Goal: Task Accomplishment & Management: Use online tool/utility

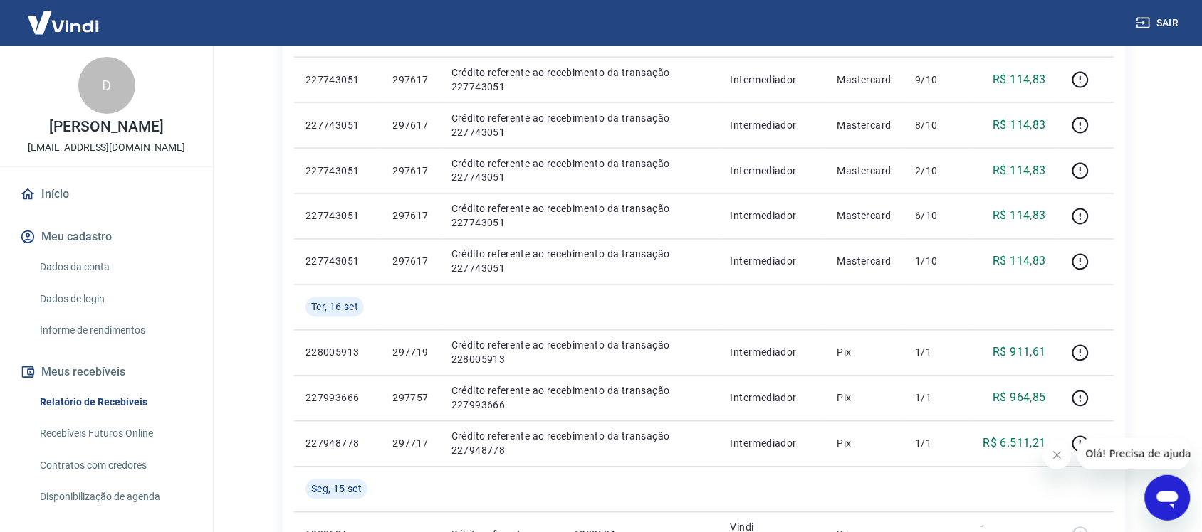
scroll to position [534, 0]
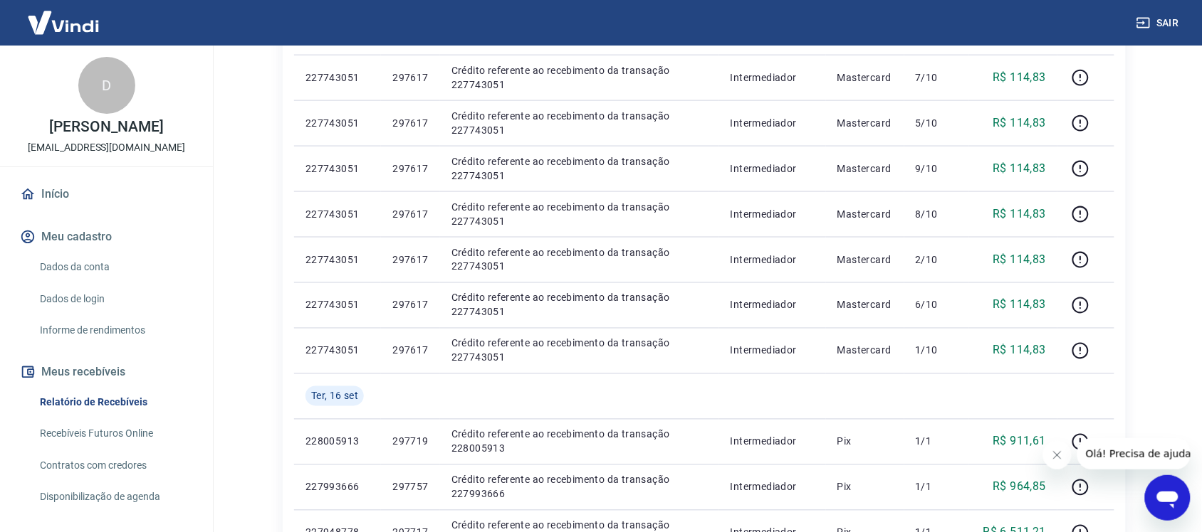
click at [96, 401] on link "Relatório de Recebíveis" at bounding box center [115, 402] width 162 height 29
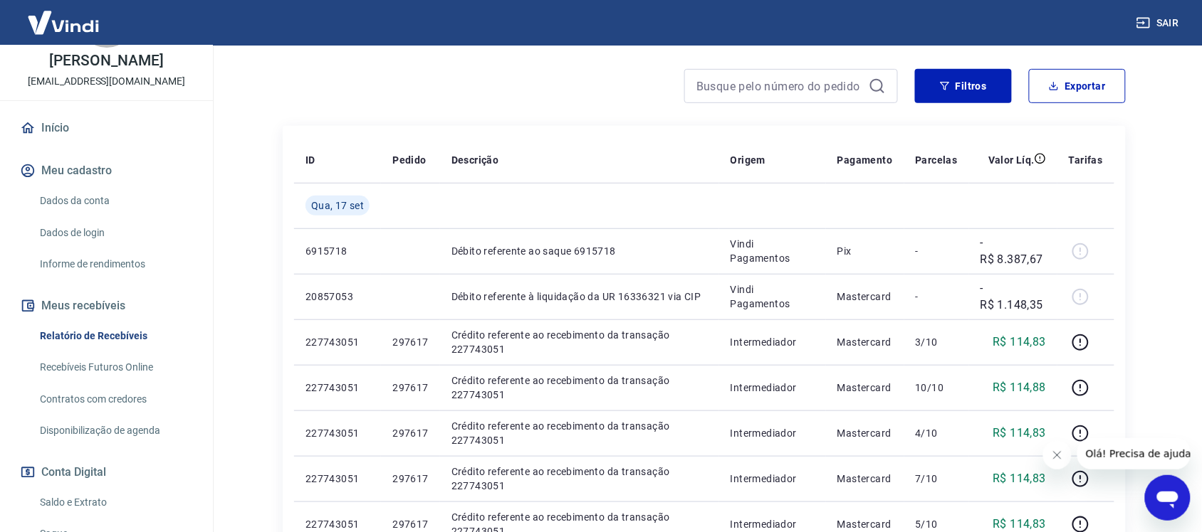
scroll to position [209, 0]
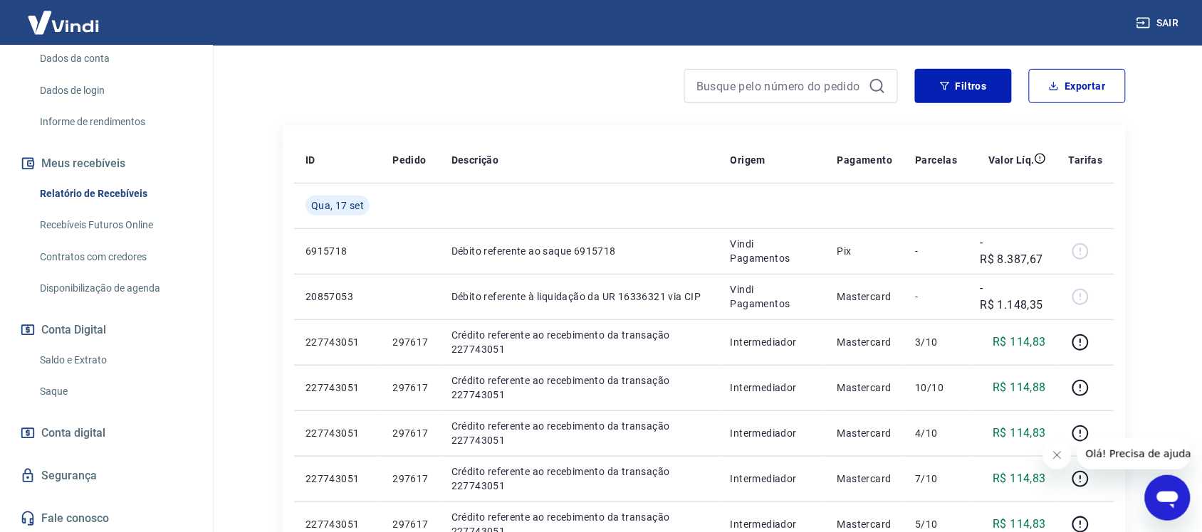
click at [51, 390] on link "Saque" at bounding box center [115, 391] width 162 height 29
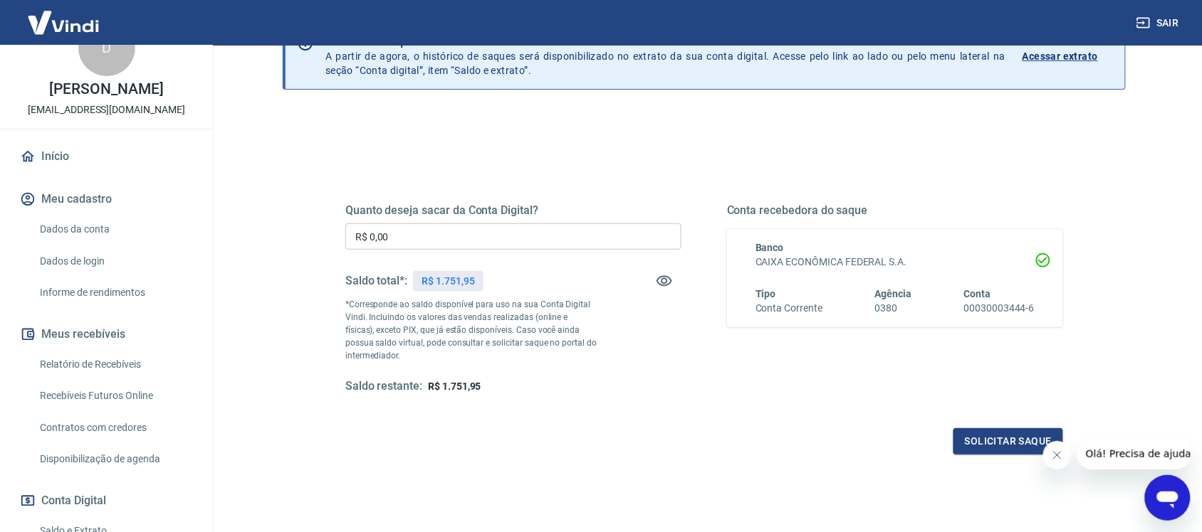
scroll to position [31, 0]
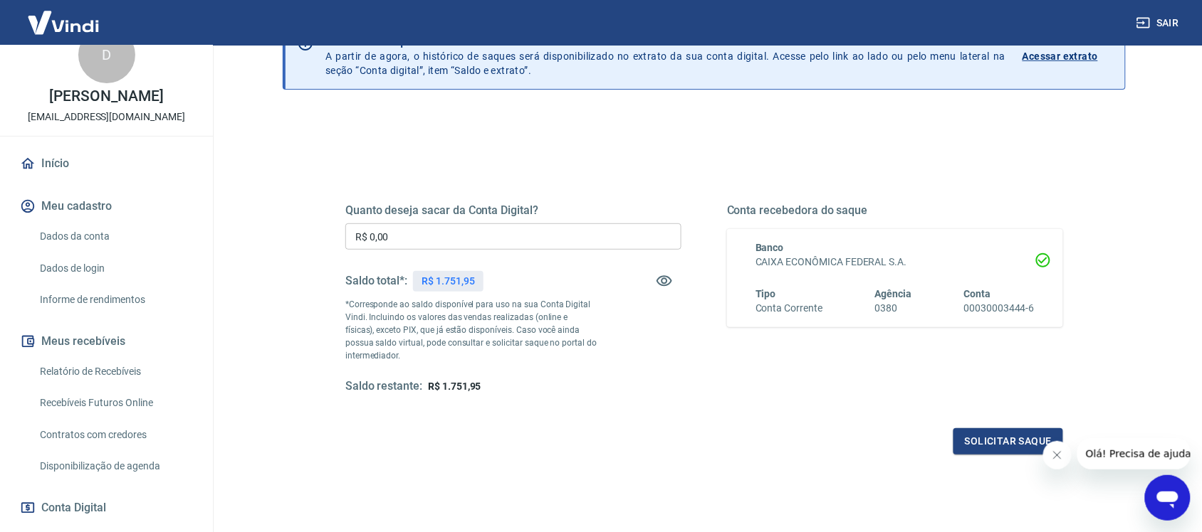
click at [100, 367] on link "Relatório de Recebíveis" at bounding box center [115, 371] width 162 height 29
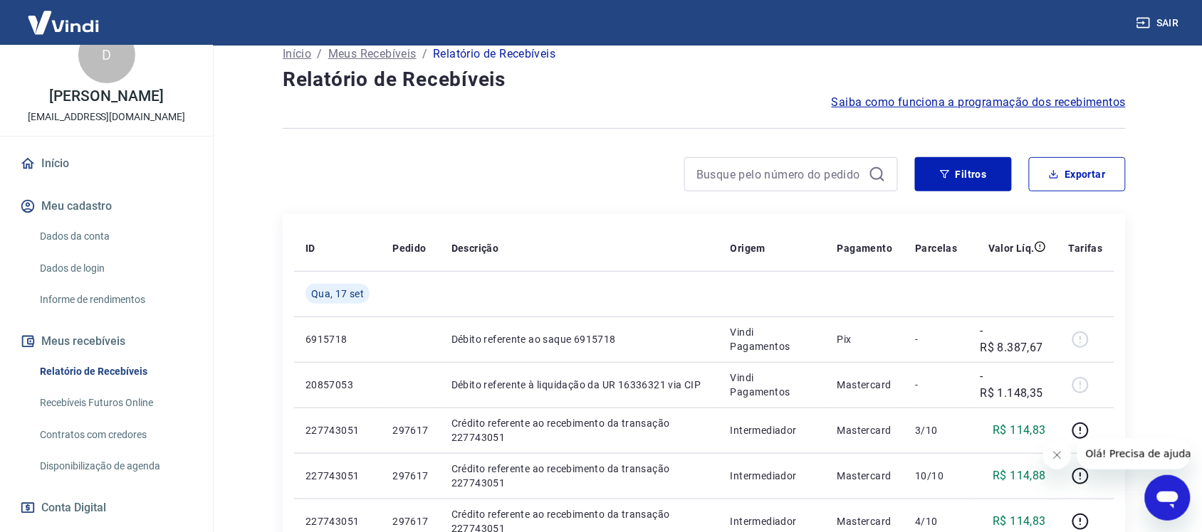
scroll to position [89, 0]
click at [1063, 172] on button "Exportar" at bounding box center [1077, 175] width 97 height 34
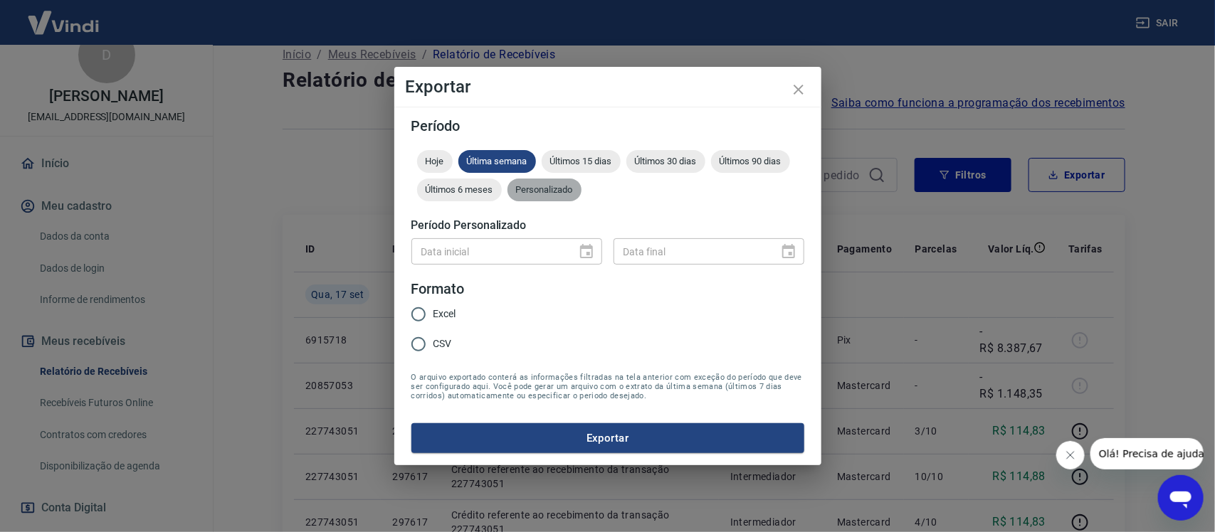
click at [560, 190] on span "Personalizado" at bounding box center [545, 189] width 74 height 11
click at [581, 257] on icon "Choose date" at bounding box center [586, 251] width 13 height 14
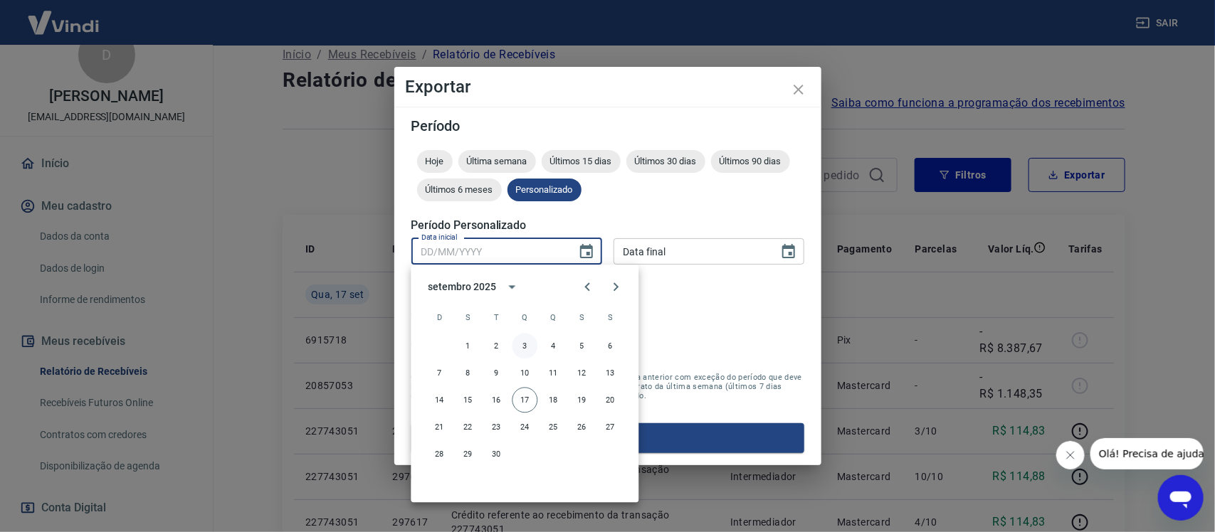
click at [525, 343] on button "3" at bounding box center [526, 347] width 26 height 26
type input "[DATE]"
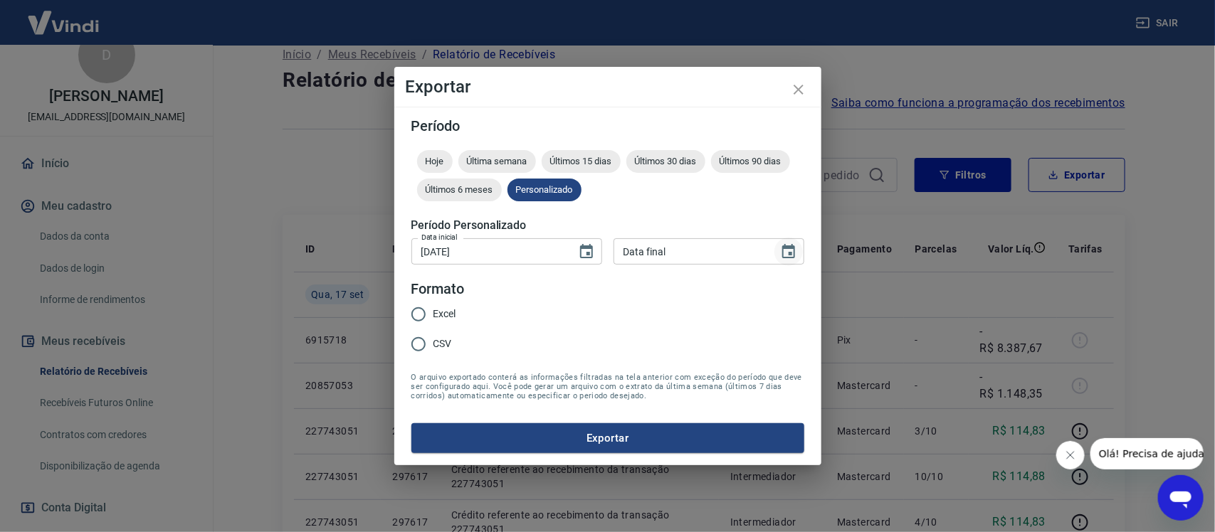
click at [792, 251] on icon "Choose date" at bounding box center [788, 251] width 17 height 17
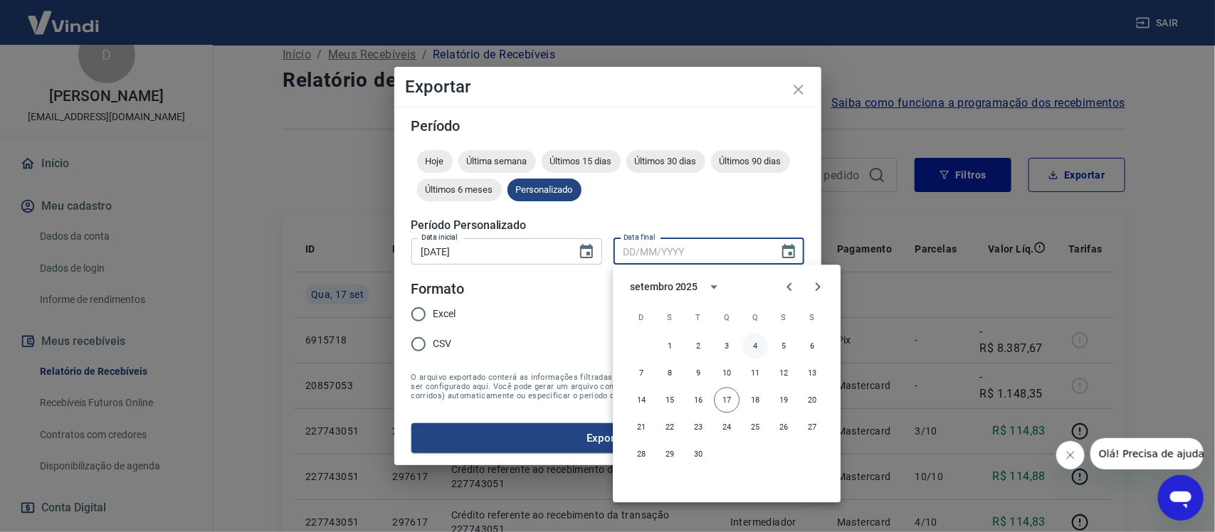
click at [753, 349] on button "4" at bounding box center [756, 347] width 26 height 26
type input "[DATE]"
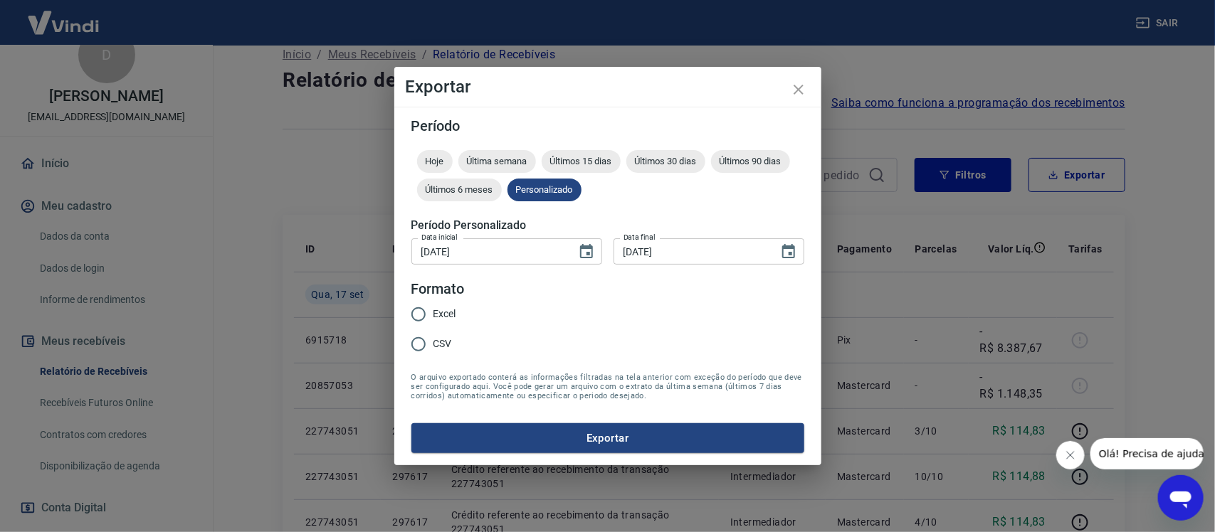
click at [416, 313] on input "Excel" at bounding box center [419, 315] width 30 height 30
radio input "true"
click at [571, 443] on button "Exportar" at bounding box center [607, 439] width 393 height 30
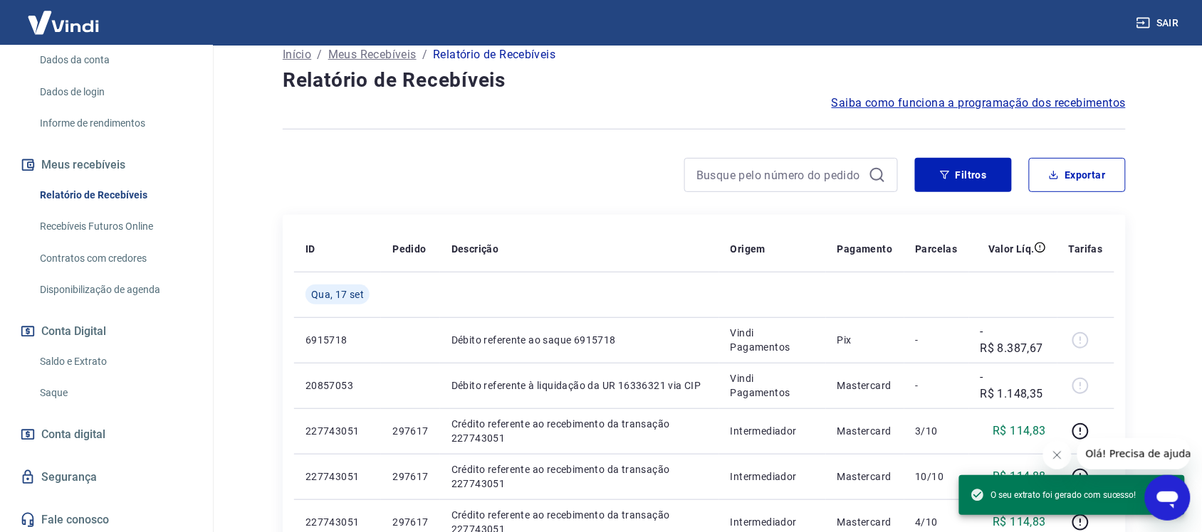
scroll to position [209, 0]
click at [43, 389] on link "Saque" at bounding box center [115, 391] width 162 height 29
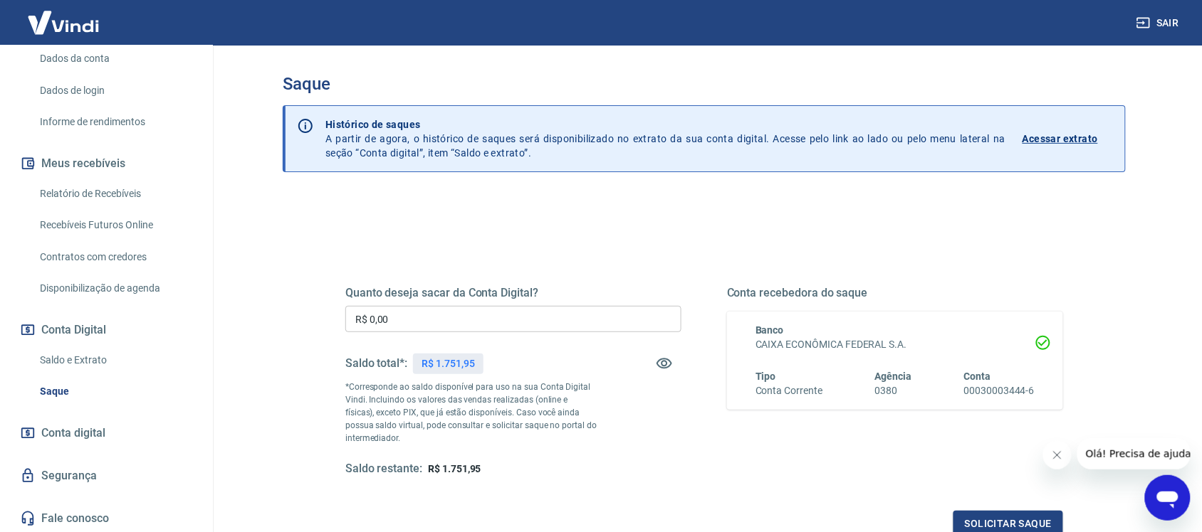
click at [442, 318] on input "R$ 0,00" at bounding box center [513, 319] width 336 height 26
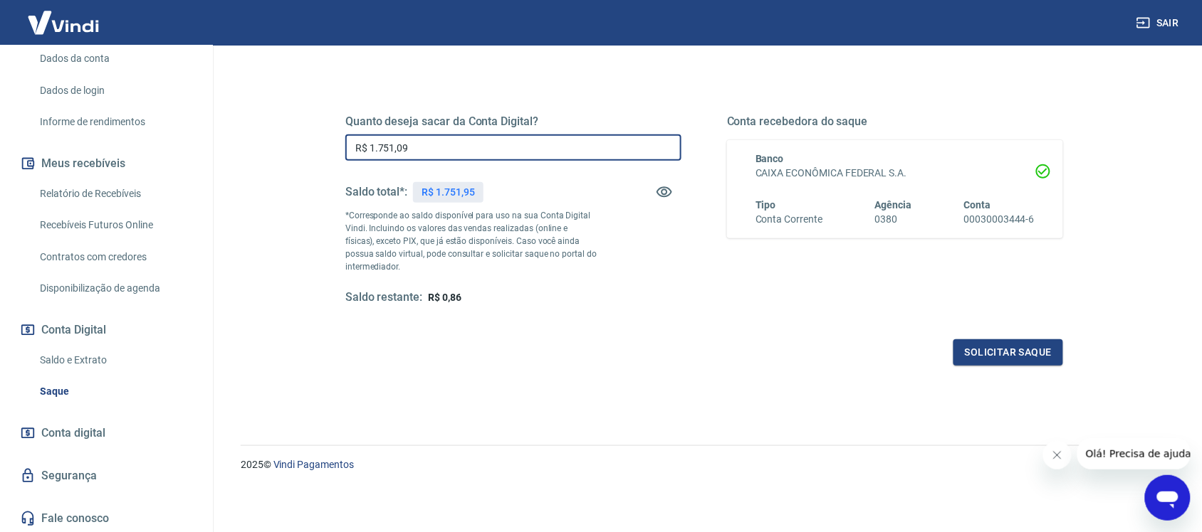
scroll to position [201, 0]
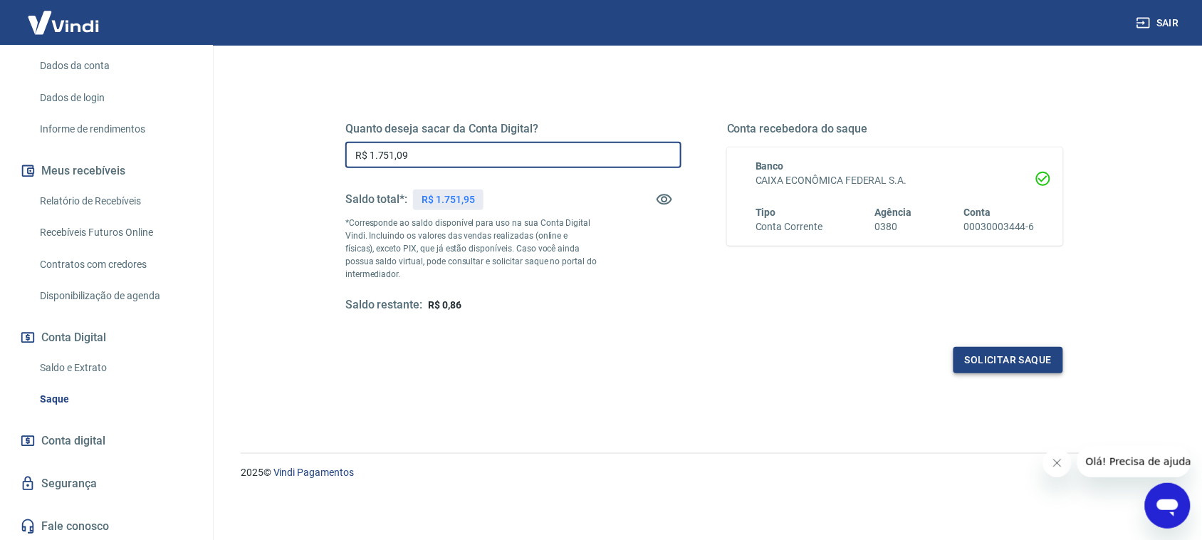
type input "R$ 1.751,09"
click at [1009, 365] on button "Solicitar saque" at bounding box center [1008, 360] width 110 height 26
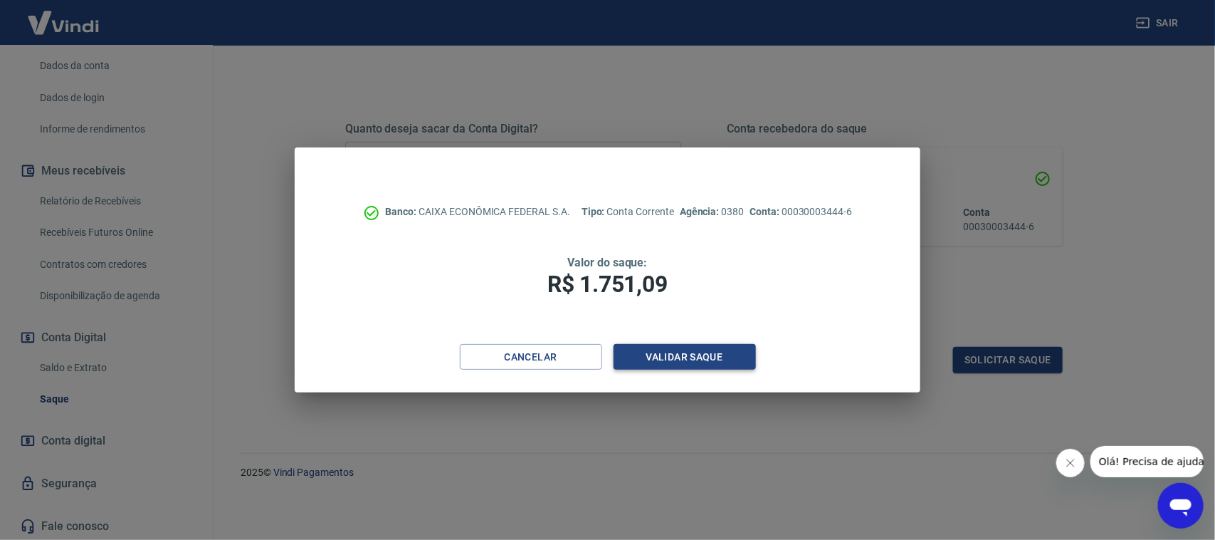
click at [689, 357] on button "Validar saque" at bounding box center [685, 357] width 142 height 26
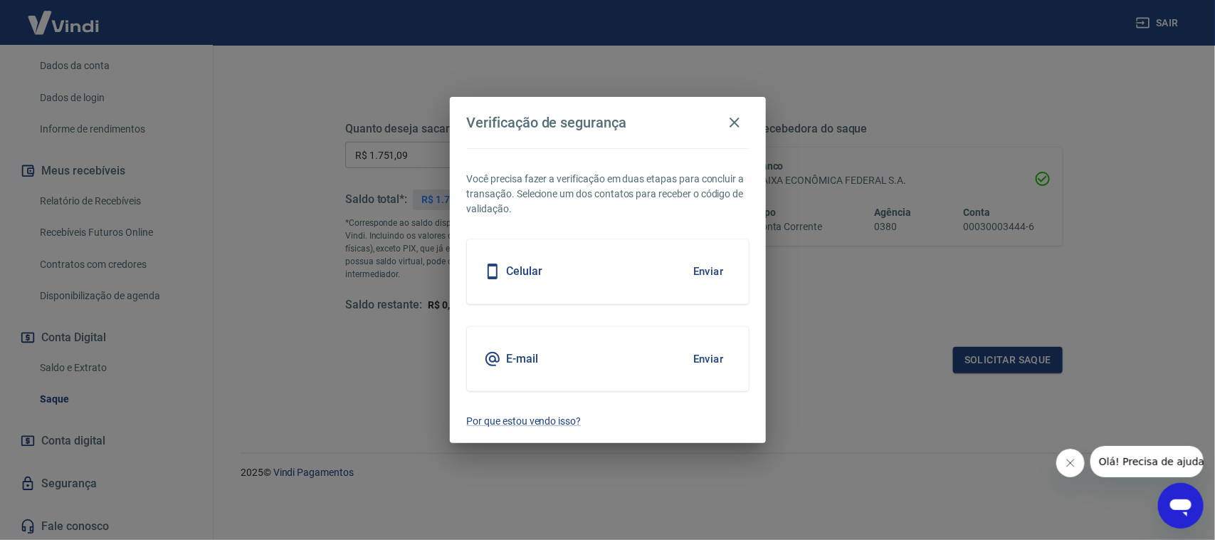
click at [699, 262] on button "Enviar" at bounding box center [709, 271] width 46 height 30
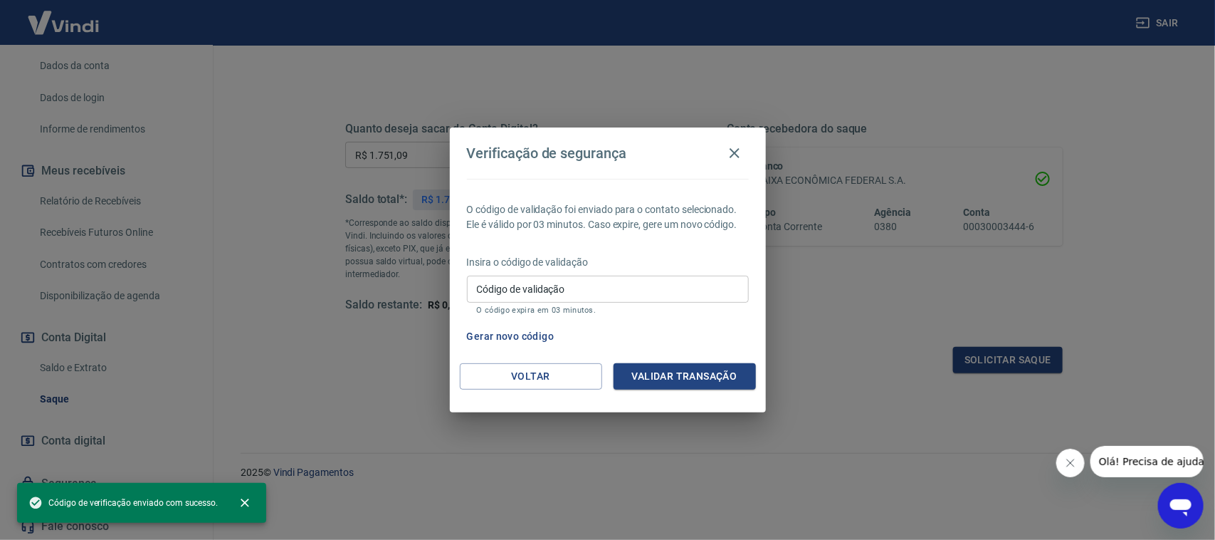
click at [639, 276] on input "Código de validação" at bounding box center [608, 289] width 282 height 26
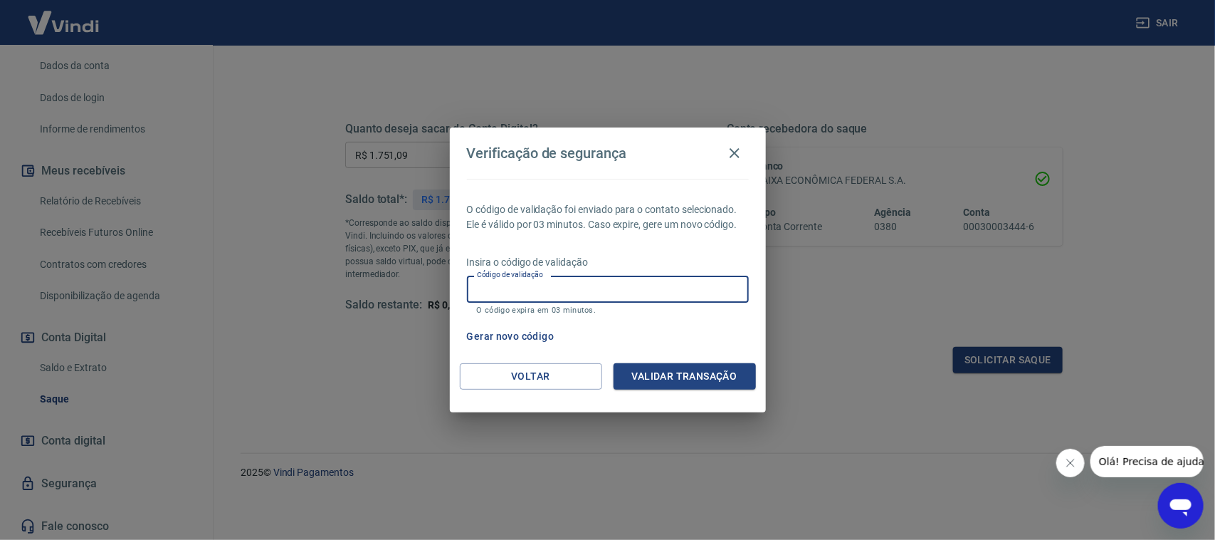
click at [620, 288] on input "Código de validação" at bounding box center [608, 289] width 282 height 26
click at [534, 287] on div "Código de validação Código de validação O código expira em 03 minutos." at bounding box center [608, 295] width 282 height 38
click at [534, 374] on button "Voltar" at bounding box center [531, 376] width 142 height 26
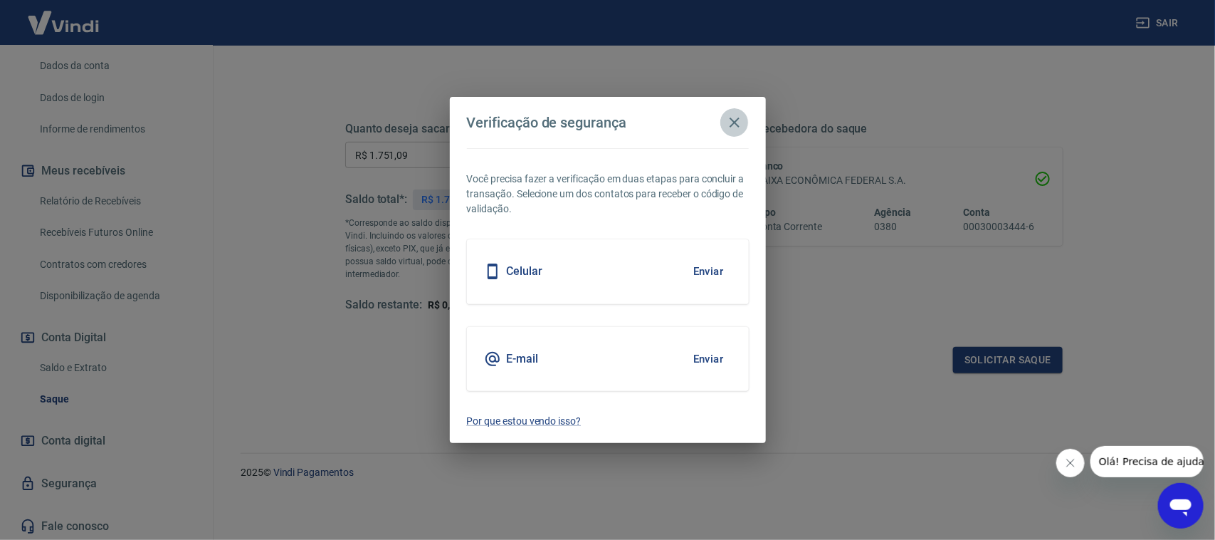
click at [740, 118] on icon "button" at bounding box center [734, 122] width 17 height 17
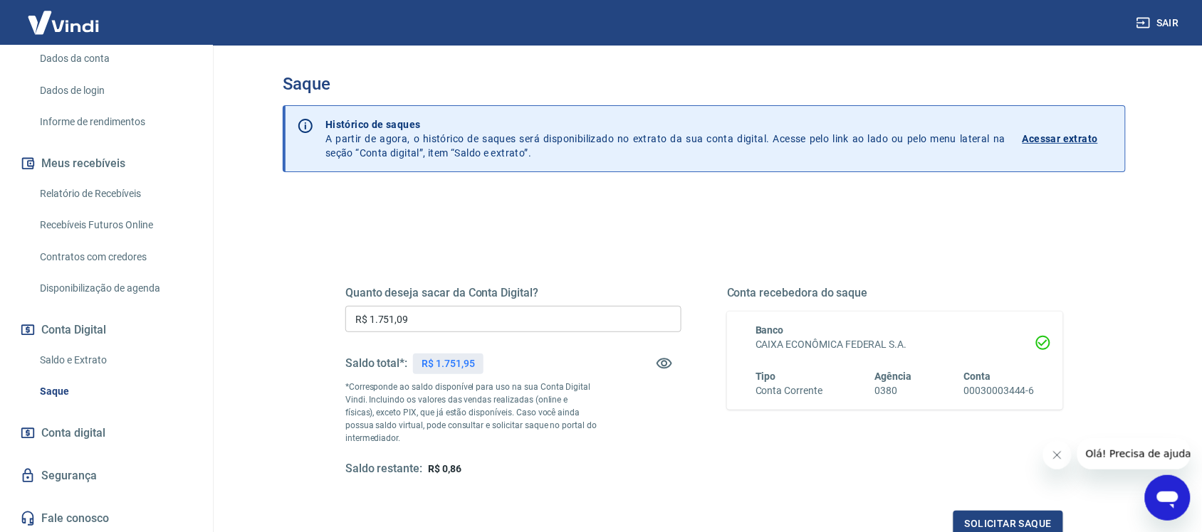
scroll to position [89, 0]
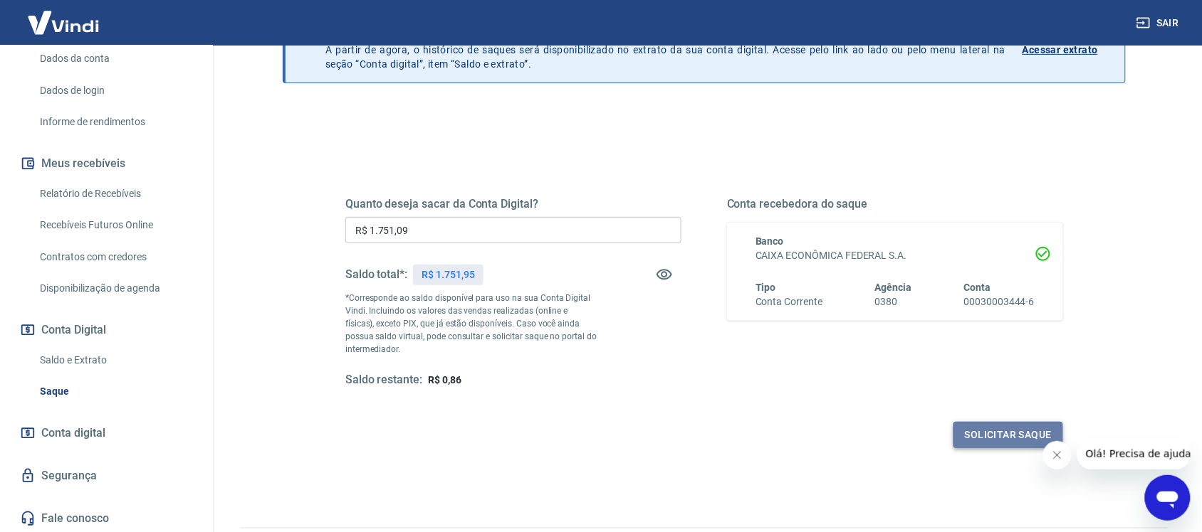
click at [1012, 433] on button "Solicitar saque" at bounding box center [1008, 435] width 110 height 26
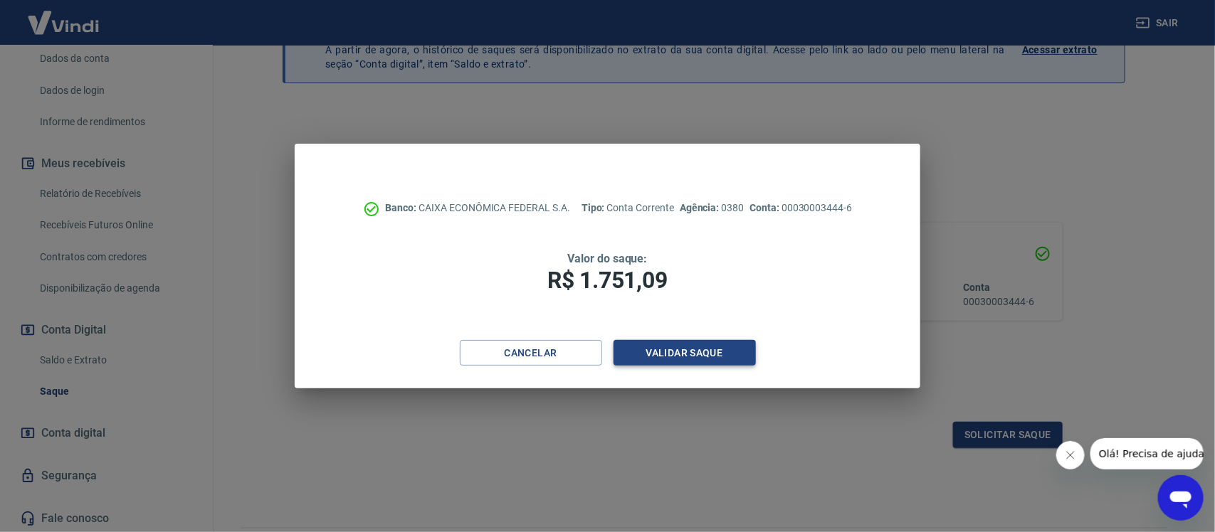
click at [678, 353] on button "Validar saque" at bounding box center [685, 353] width 142 height 26
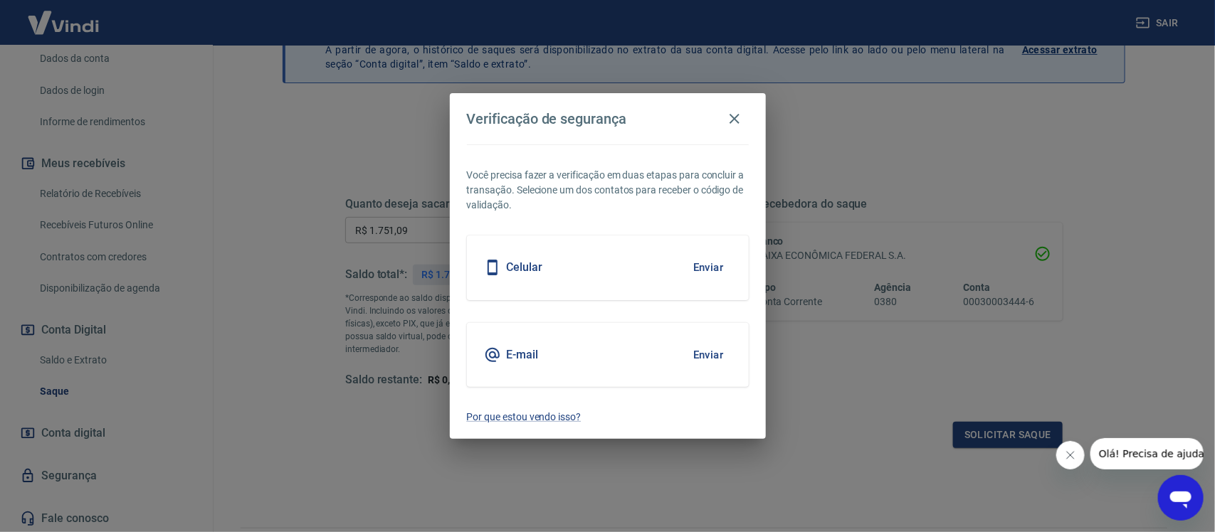
click at [719, 264] on button "Enviar" at bounding box center [709, 268] width 46 height 30
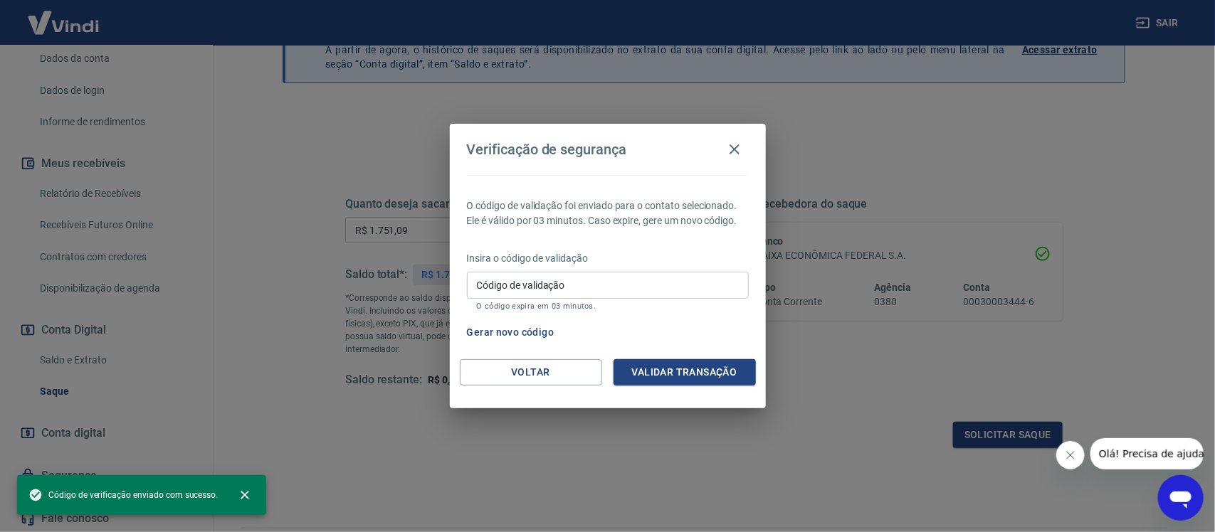
click at [643, 293] on input "Código de validação" at bounding box center [608, 285] width 282 height 26
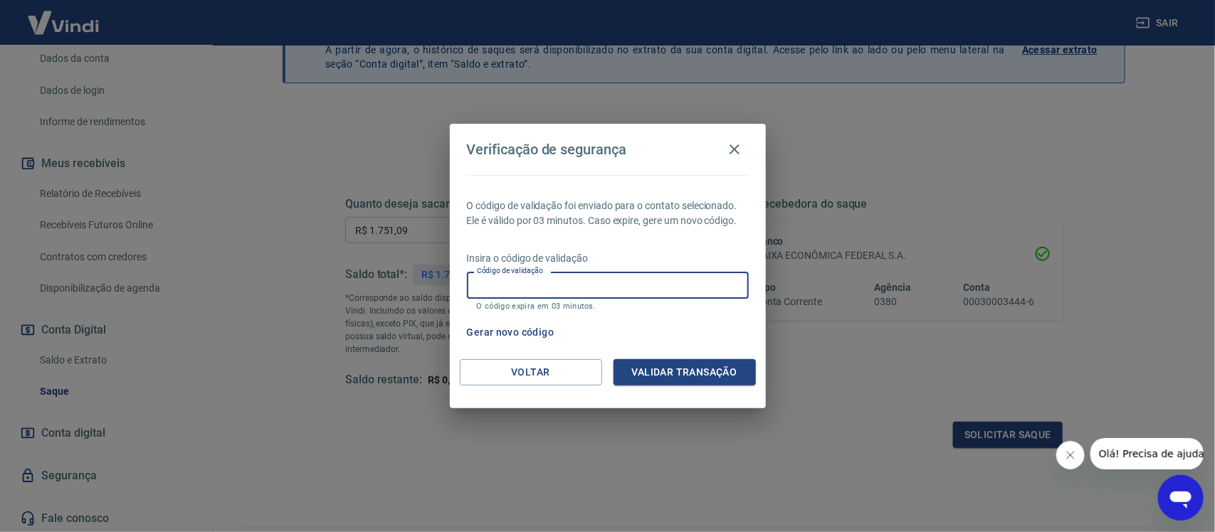
click at [643, 293] on input "Código de validação" at bounding box center [608, 285] width 282 height 26
drag, startPoint x: 639, startPoint y: 135, endPoint x: 645, endPoint y: 151, distance: 16.9
click at [648, 167] on h2 "Verificação de segurança" at bounding box center [608, 149] width 316 height 51
click at [547, 282] on input "Código de validação" at bounding box center [608, 285] width 282 height 26
click at [627, 290] on input "Código de validação" at bounding box center [608, 285] width 282 height 26
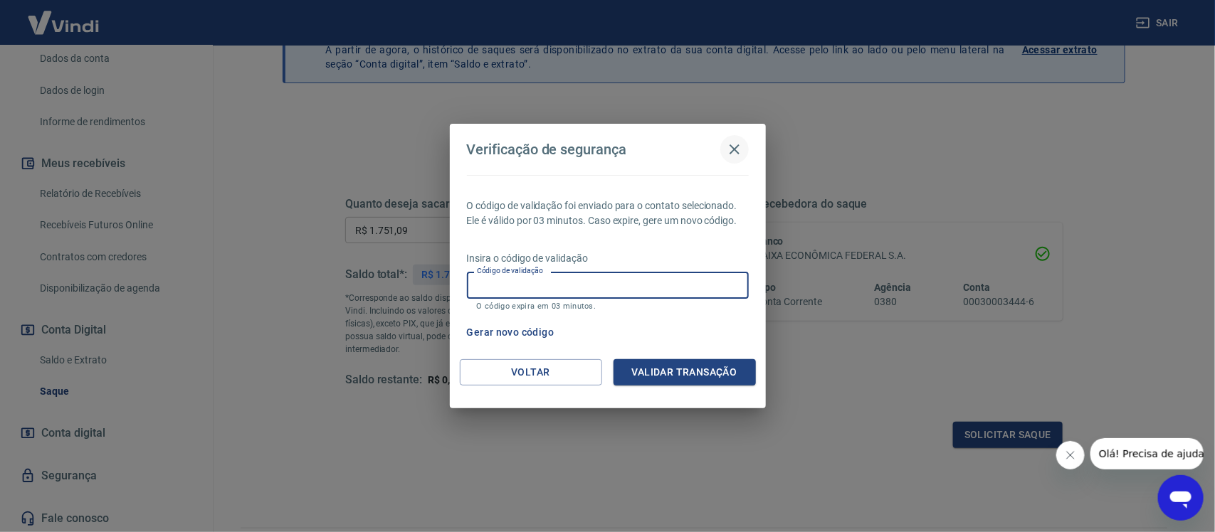
click at [735, 148] on icon "button" at bounding box center [735, 150] width 10 height 10
